Goal: Transaction & Acquisition: Purchase product/service

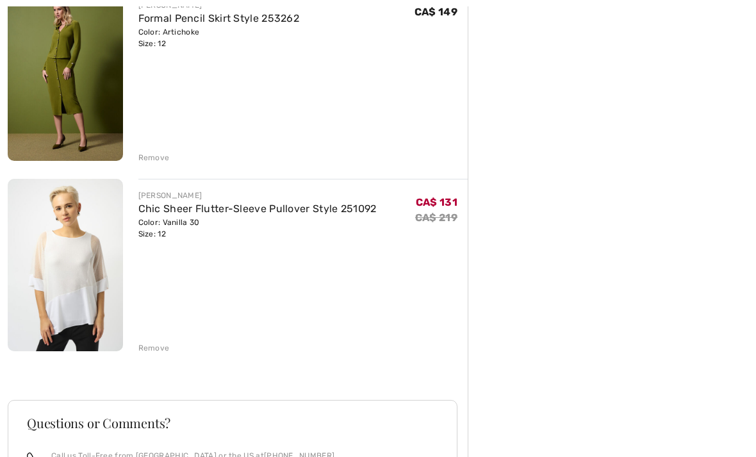
scroll to position [942, 0]
click at [151, 212] on link "Chic Sheer Flutter-Sleeve Pullover Style 251092" at bounding box center [257, 209] width 238 height 12
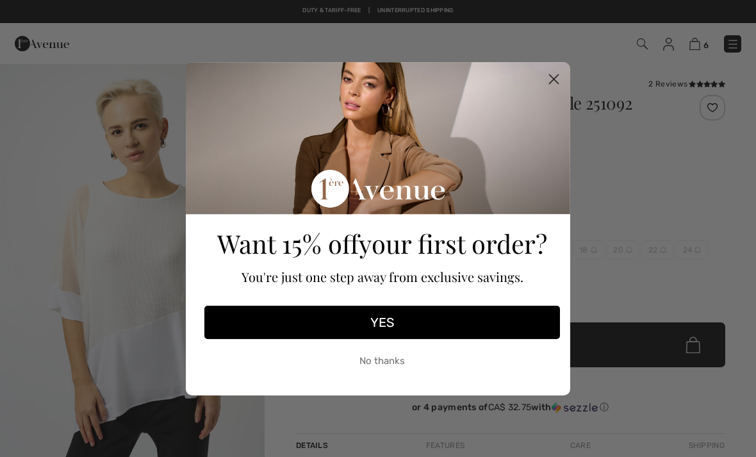
checkbox input "true"
click at [562, 85] on circle "Close dialog" at bounding box center [554, 78] width 21 height 21
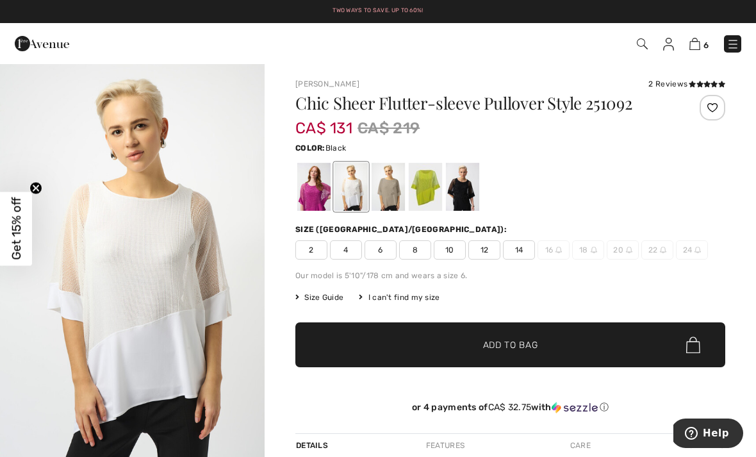
click at [465, 183] on div at bounding box center [462, 187] width 33 height 48
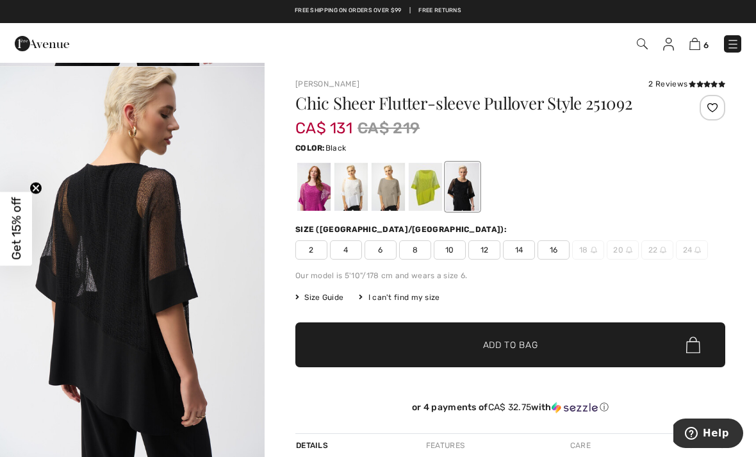
scroll to position [392, 0]
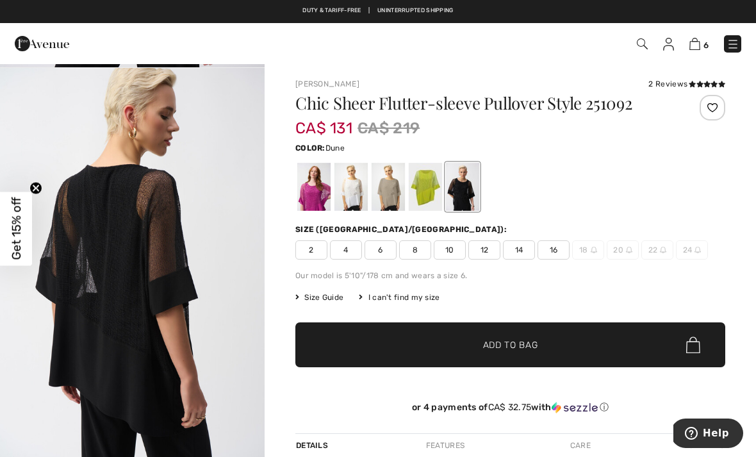
click at [393, 189] on div at bounding box center [388, 187] width 33 height 48
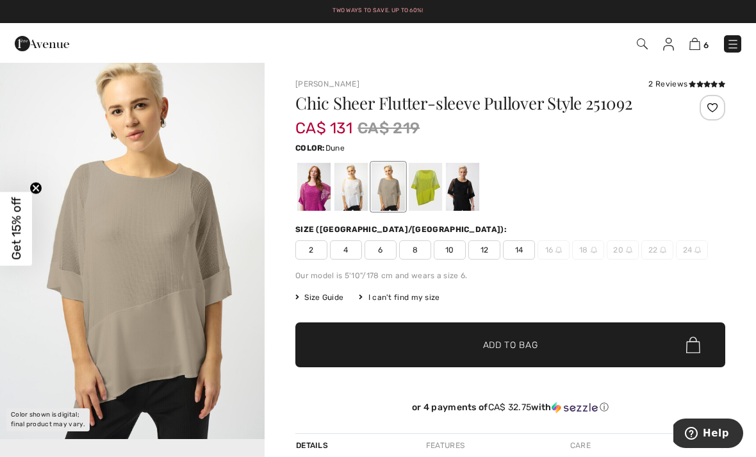
scroll to position [0, 0]
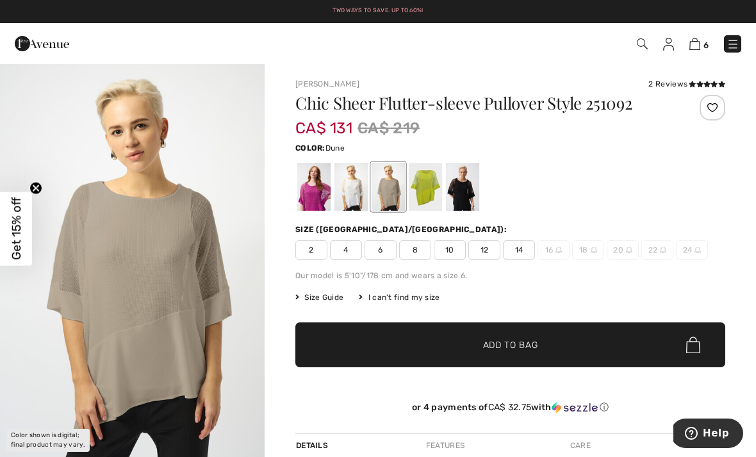
click at [508, 163] on div at bounding box center [510, 186] width 430 height 53
click at [460, 187] on div at bounding box center [462, 187] width 33 height 48
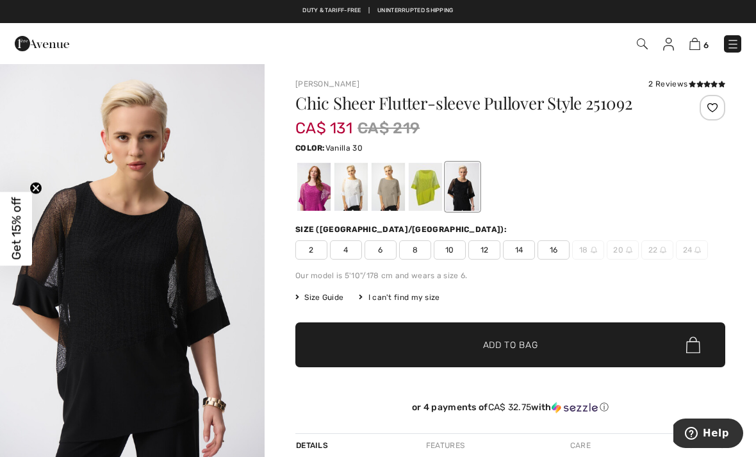
click at [358, 193] on div at bounding box center [351, 187] width 33 height 48
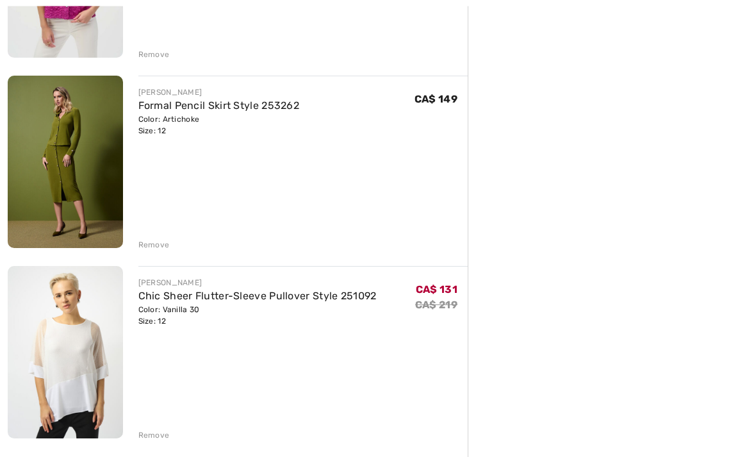
scroll to position [869, 0]
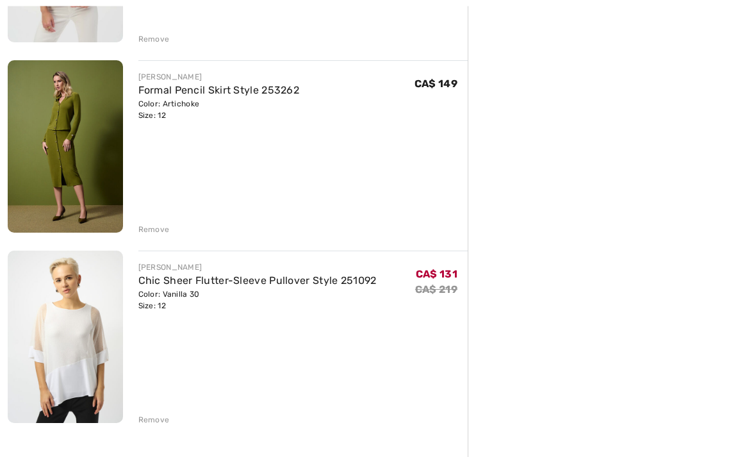
click at [143, 420] on div "Remove" at bounding box center [153, 421] width 31 height 12
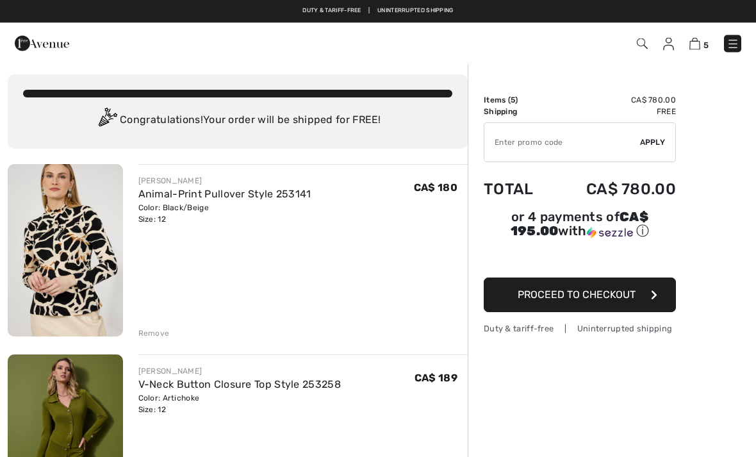
scroll to position [0, 0]
